Goal: Task Accomplishment & Management: Use online tool/utility

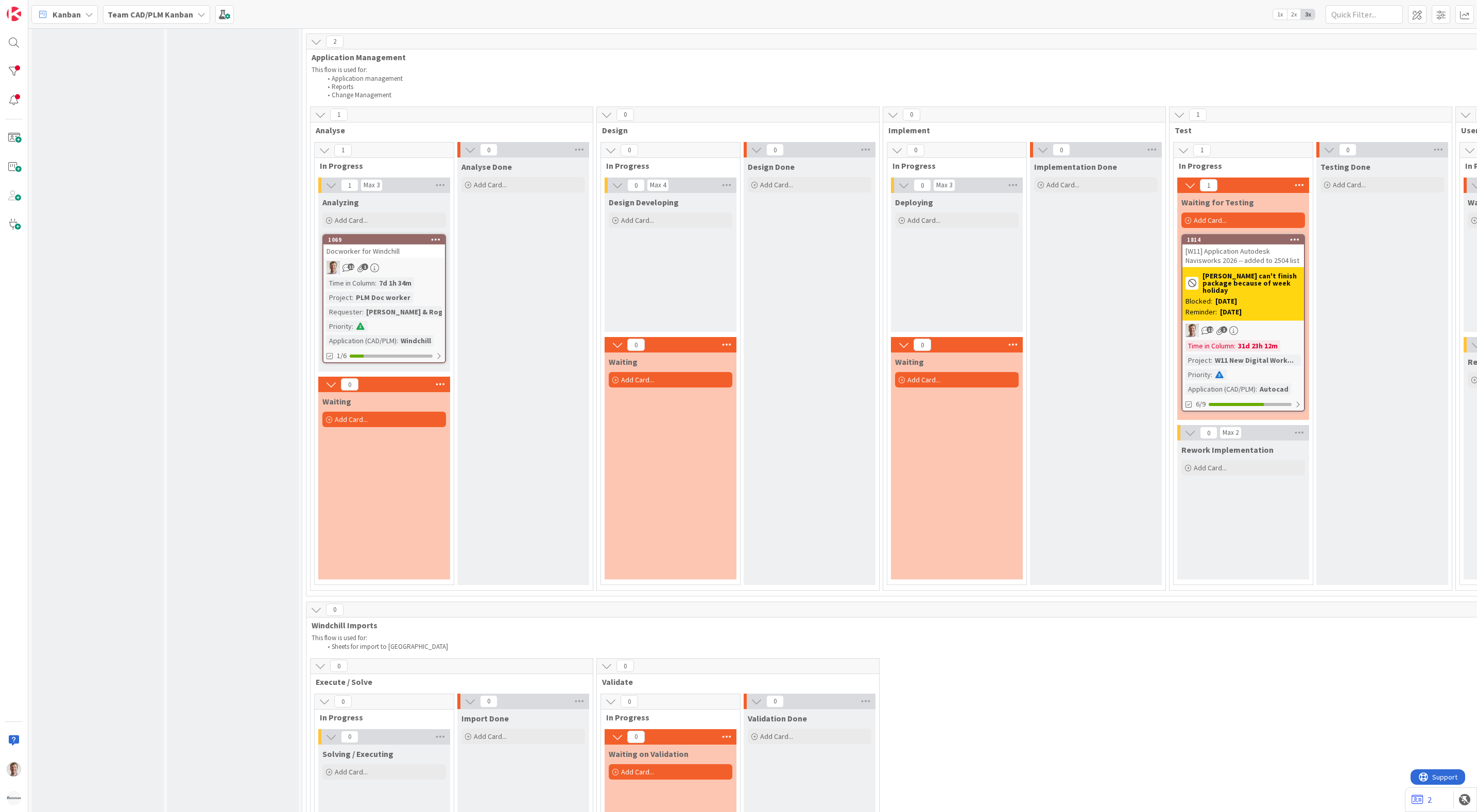
scroll to position [1081, 0]
click at [1270, 276] on b "[PERSON_NAME] can't finish package because of week holiday" at bounding box center [1251, 282] width 98 height 21
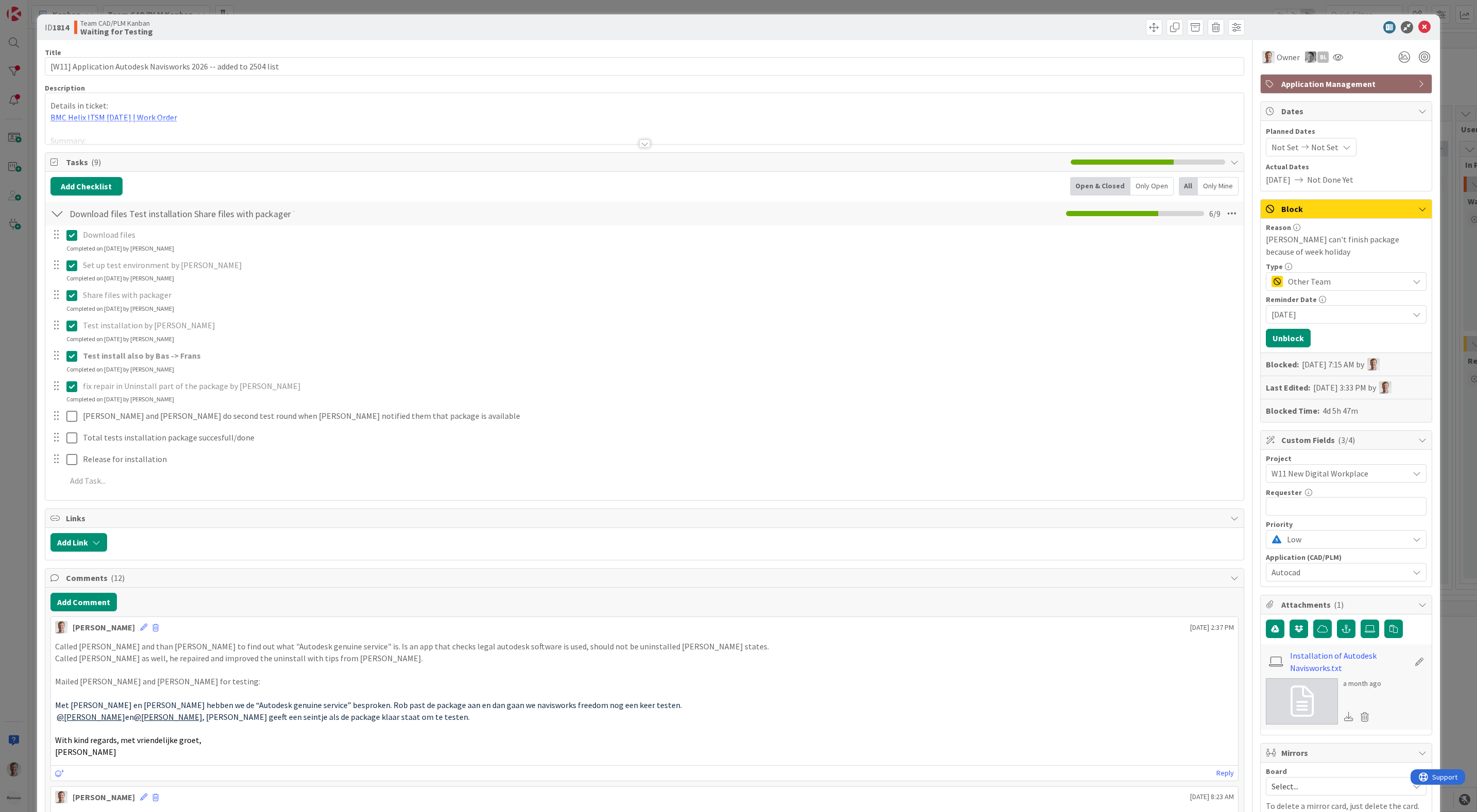
click at [1373, 279] on span "Other Team" at bounding box center [1346, 282] width 116 height 14
click at [1349, 261] on div "Reason Rob Bousie can't finish package because of week holiday Type Other Team …" at bounding box center [1346, 321] width 171 height 204
click at [1418, 27] on icon at bounding box center [1424, 28] width 13 height 13
